Goal: Task Accomplishment & Management: Use online tool/utility

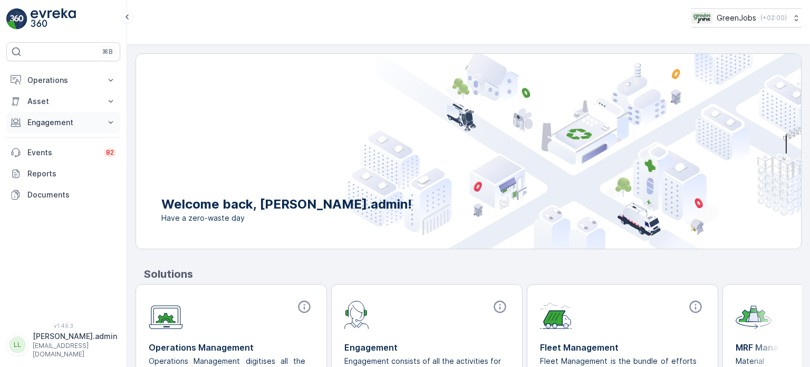
click at [34, 120] on p "Engagement" at bounding box center [63, 122] width 72 height 11
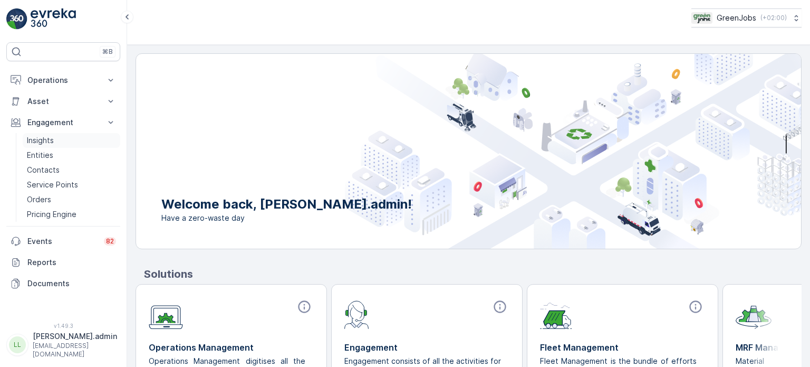
click at [47, 138] on p "Insights" at bounding box center [40, 140] width 27 height 11
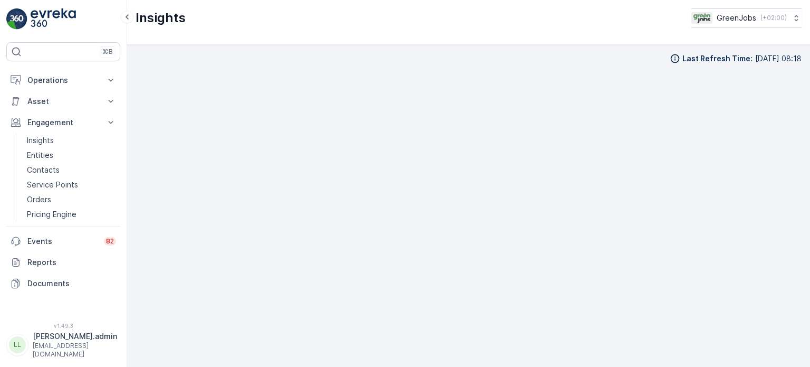
scroll to position [8, 0]
click at [44, 184] on p "Service Points" at bounding box center [52, 184] width 51 height 11
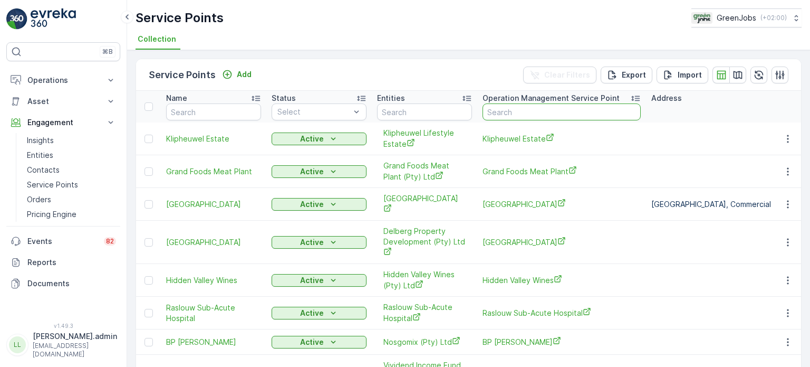
click at [509, 109] on input "text" at bounding box center [562, 111] width 158 height 17
type input "private"
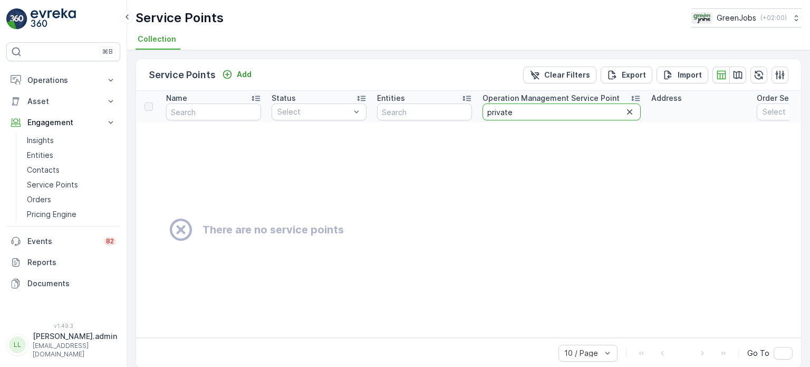
click at [523, 112] on input "private" at bounding box center [562, 111] width 158 height 17
drag, startPoint x: 522, startPoint y: 112, endPoint x: 466, endPoint y: 109, distance: 55.4
click at [466, 109] on tr "Name Status Select Entities Operation Management Service Point private Address …" at bounding box center [718, 107] width 1164 height 32
type input "college"
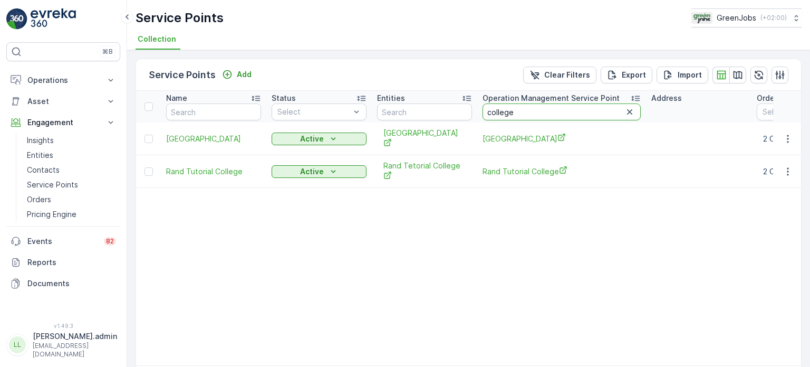
drag, startPoint x: 519, startPoint y: 110, endPoint x: 466, endPoint y: 108, distance: 52.8
click at [464, 110] on tr "Name Status Select Entities Operation Management Service Point college Address …" at bounding box center [726, 107] width 1180 height 32
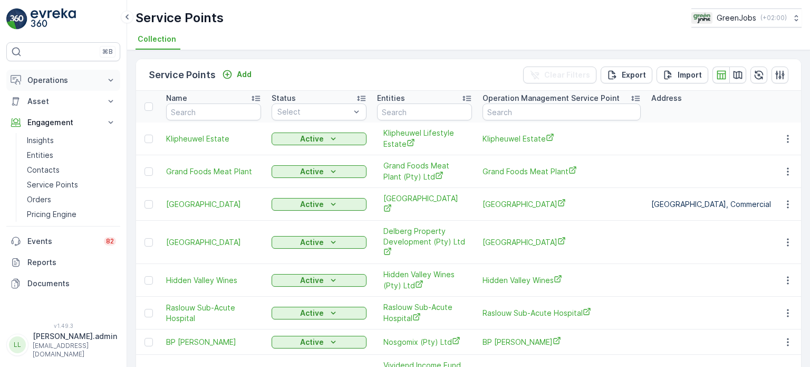
click at [51, 75] on p "Operations" at bounding box center [63, 80] width 72 height 11
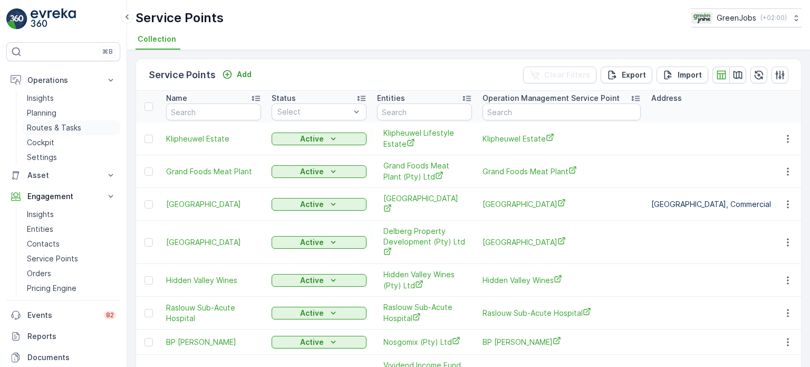
click at [51, 130] on p "Routes & Tasks" at bounding box center [54, 127] width 54 height 11
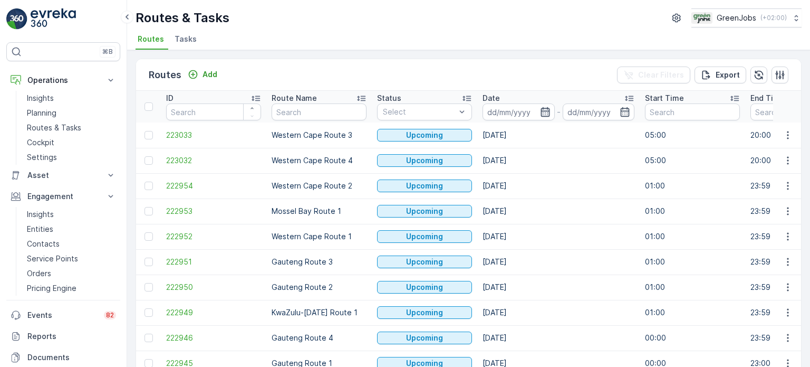
click at [545, 109] on icon "button" at bounding box center [545, 112] width 11 height 11
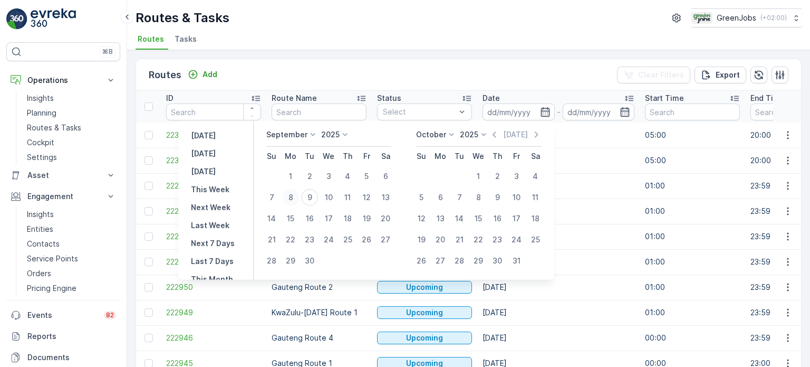
click at [291, 195] on div "8" at bounding box center [290, 197] width 17 height 17
type input "[DATE]"
click at [292, 194] on div "8" at bounding box center [290, 197] width 17 height 17
type input "[DATE]"
click at [292, 194] on div "8" at bounding box center [290, 197] width 17 height 17
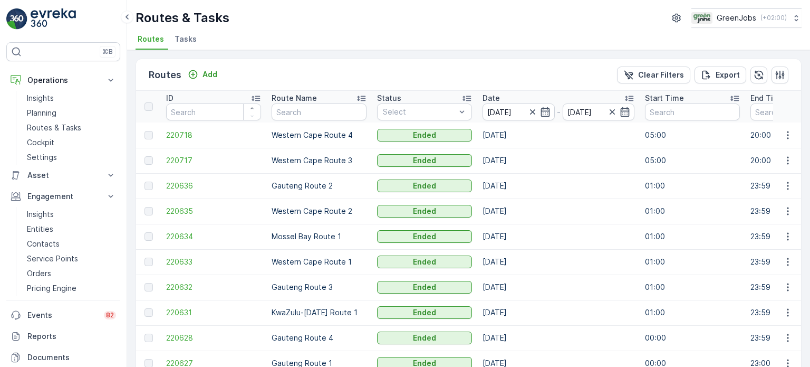
scroll to position [52, 0]
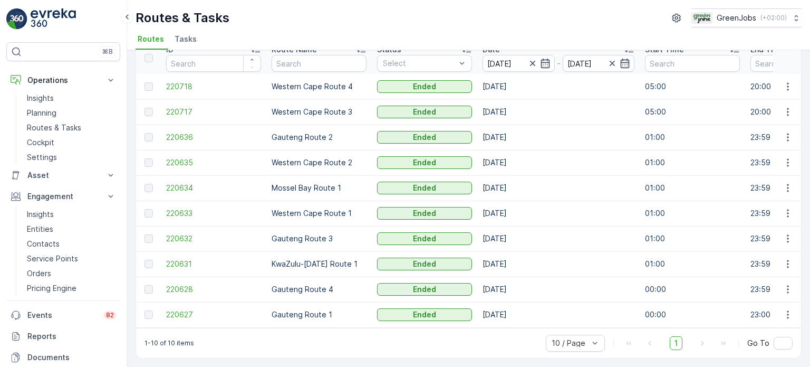
click at [788, 284] on icon "button" at bounding box center [788, 289] width 11 height 11
click at [770, 299] on span "See More Details" at bounding box center [763, 300] width 61 height 11
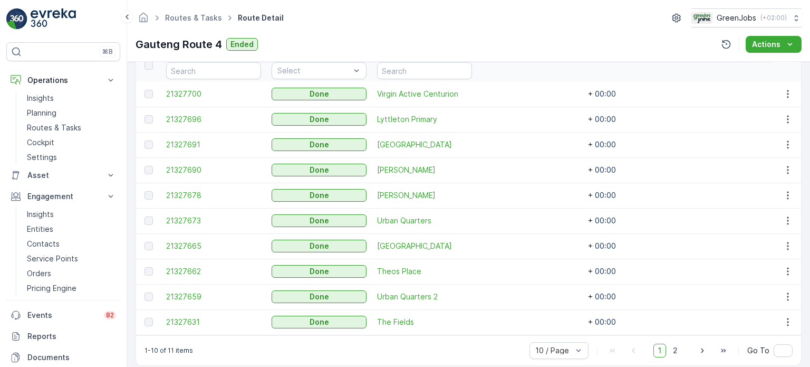
scroll to position [316, 0]
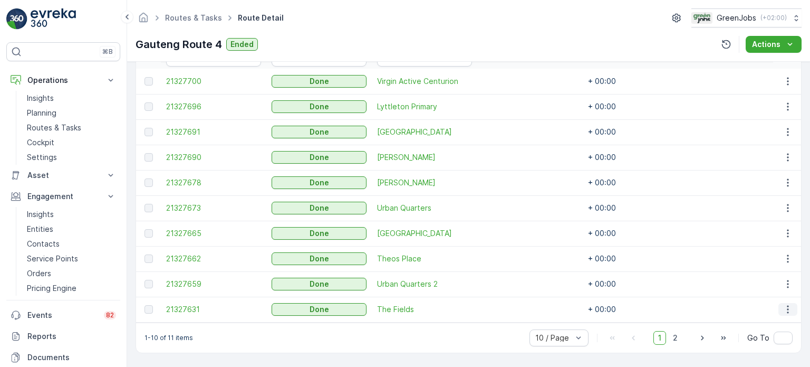
click at [785, 304] on icon "button" at bounding box center [788, 309] width 11 height 11
click at [757, 316] on span "See More Details" at bounding box center [775, 320] width 61 height 11
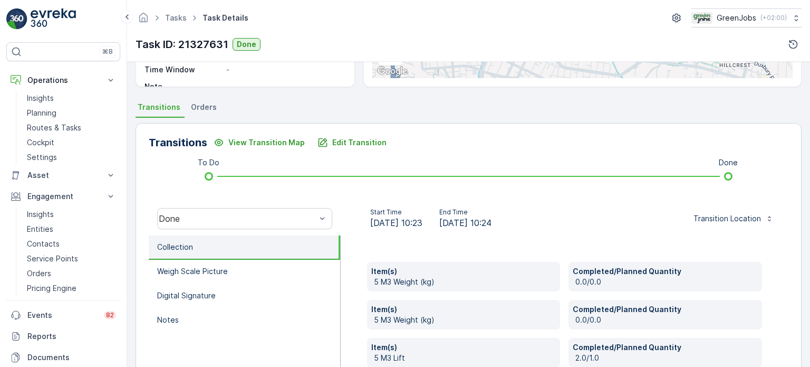
scroll to position [192, 0]
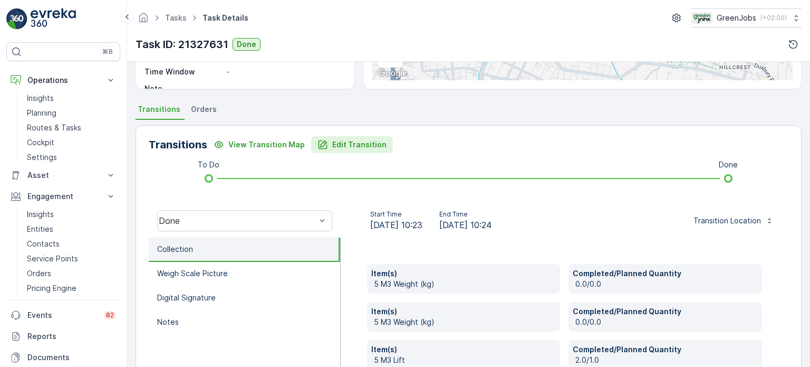
click at [375, 139] on p "Edit Transition" at bounding box center [359, 144] width 54 height 11
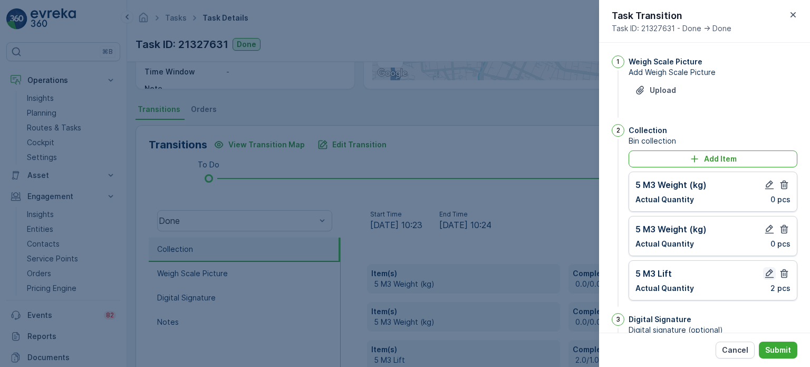
click at [770, 271] on icon "button" at bounding box center [769, 273] width 9 height 9
type notes "Both bins are empty"
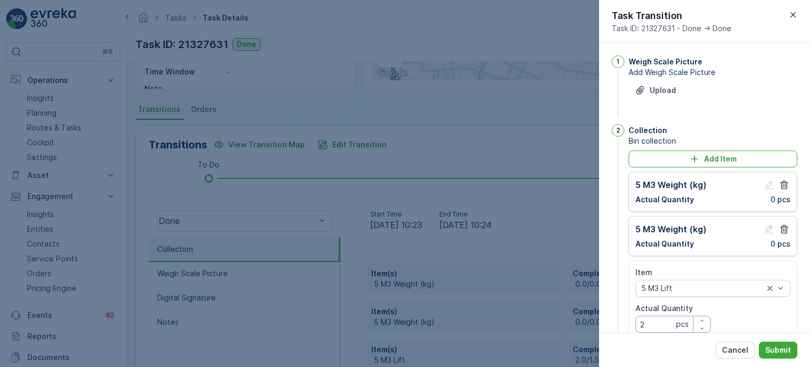
click at [645, 320] on Quantity "2" at bounding box center [673, 323] width 75 height 17
type Quantity "1"
click at [785, 358] on button "Submit" at bounding box center [778, 349] width 39 height 17
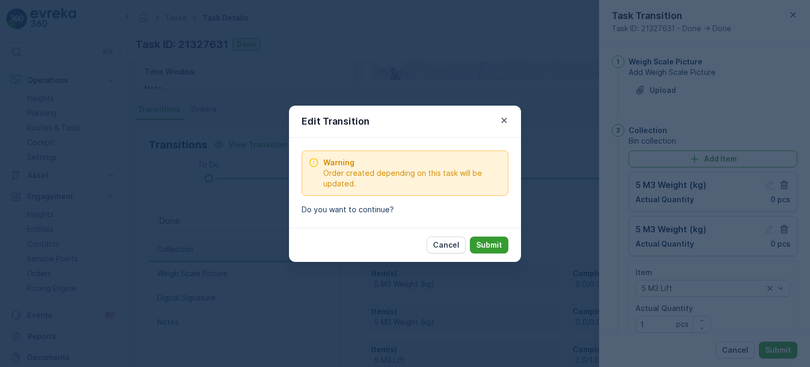
click at [493, 247] on p "Submit" at bounding box center [489, 244] width 26 height 11
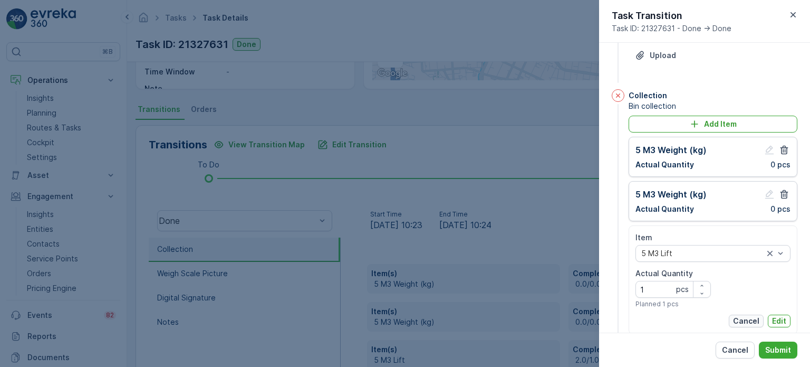
scroll to position [53, 0]
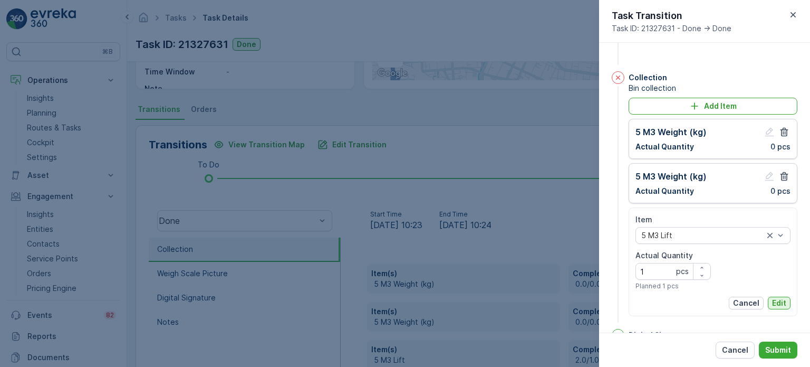
click at [772, 301] on p "Edit" at bounding box center [779, 302] width 14 height 11
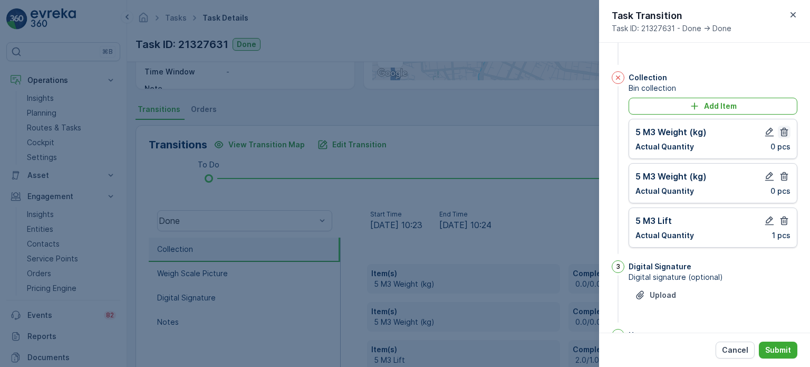
click at [780, 132] on icon "button" at bounding box center [784, 132] width 11 height 11
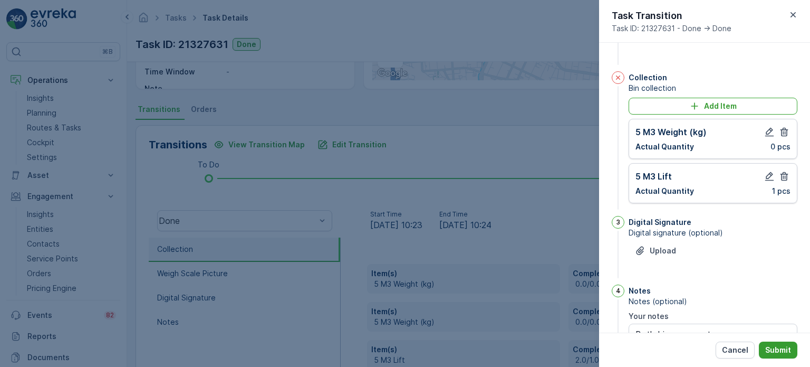
click at [786, 348] on p "Submit" at bounding box center [778, 349] width 26 height 11
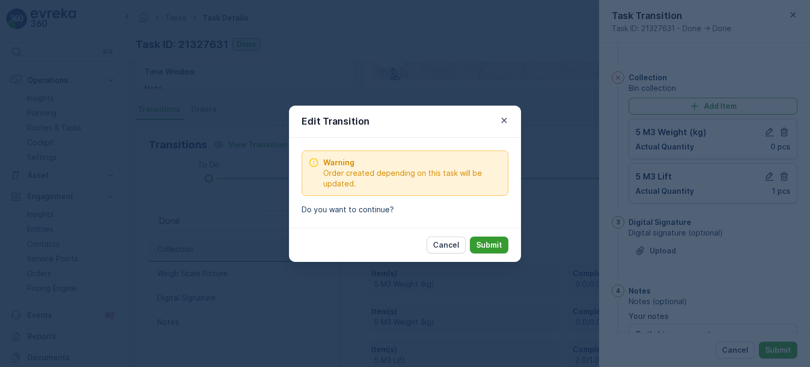
click at [495, 244] on p "Submit" at bounding box center [489, 244] width 26 height 11
type notes "Both bins are empty"
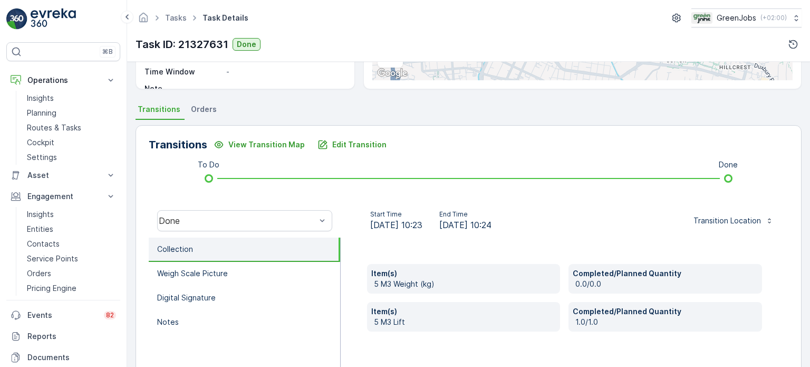
click at [203, 104] on span "Orders" at bounding box center [204, 109] width 26 height 11
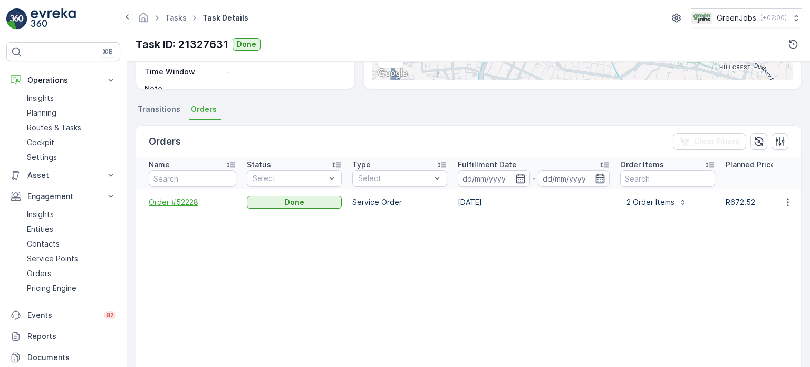
click at [185, 199] on span "Order #52228" at bounding box center [193, 202] width 88 height 11
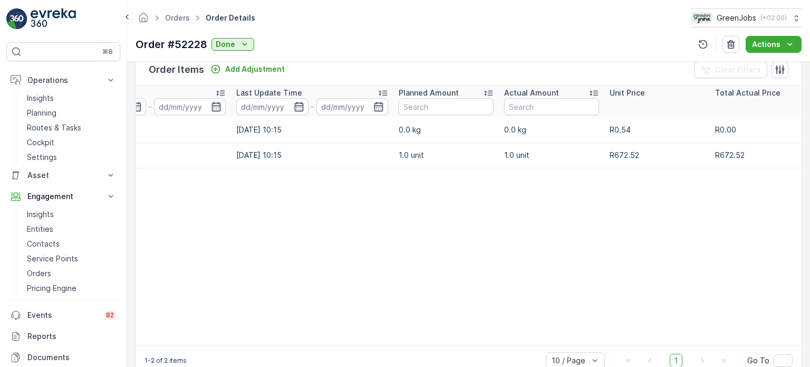
scroll to position [0, 171]
